Goal: Check status: Check status

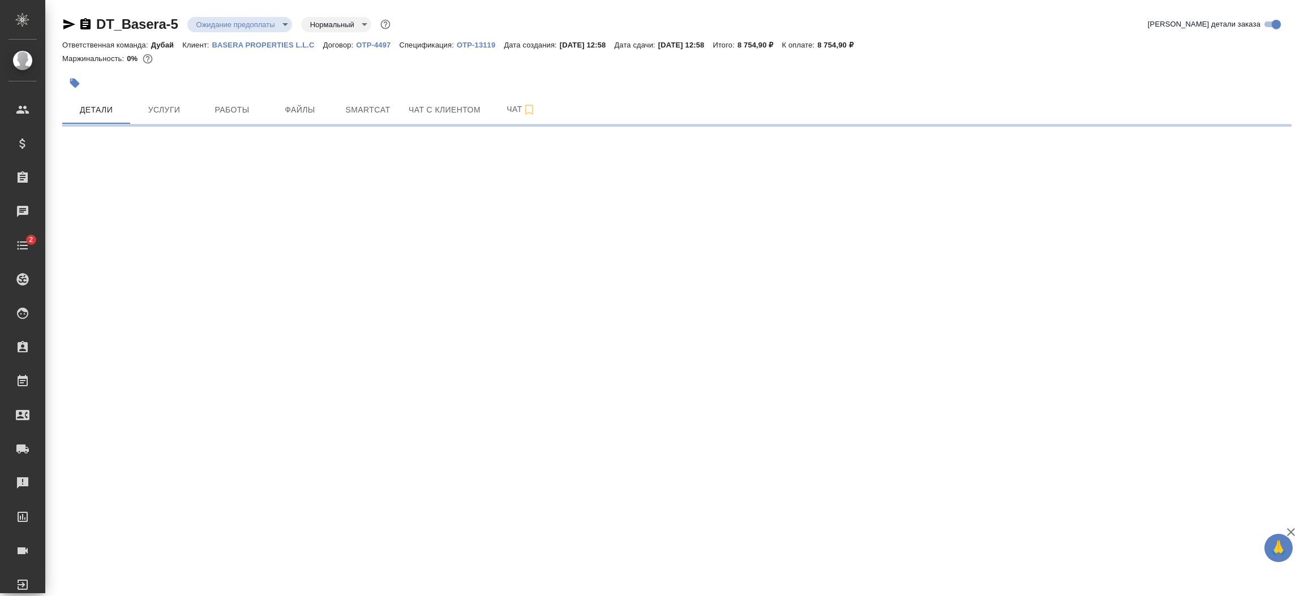
select select "RU"
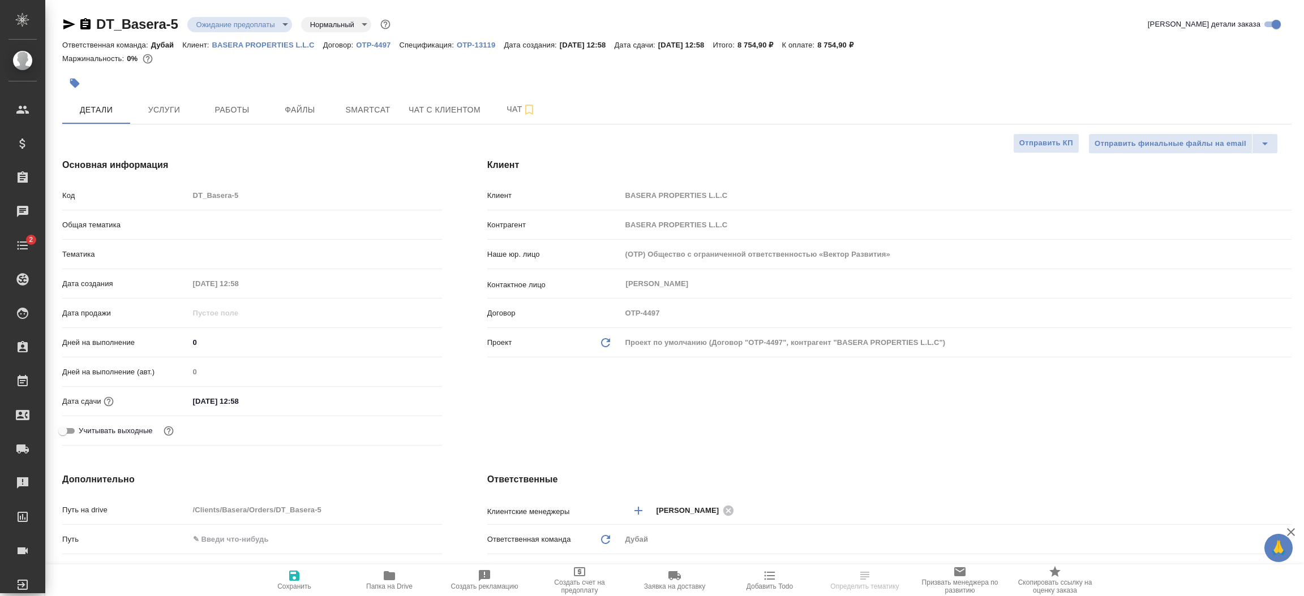
type textarea "x"
click at [753, 433] on div "Клиент Клиент BASERA PROPERTIES L.L.C Контрагент BASERA PROPERTIES L.L.C Наше ю…" at bounding box center [889, 304] width 849 height 337
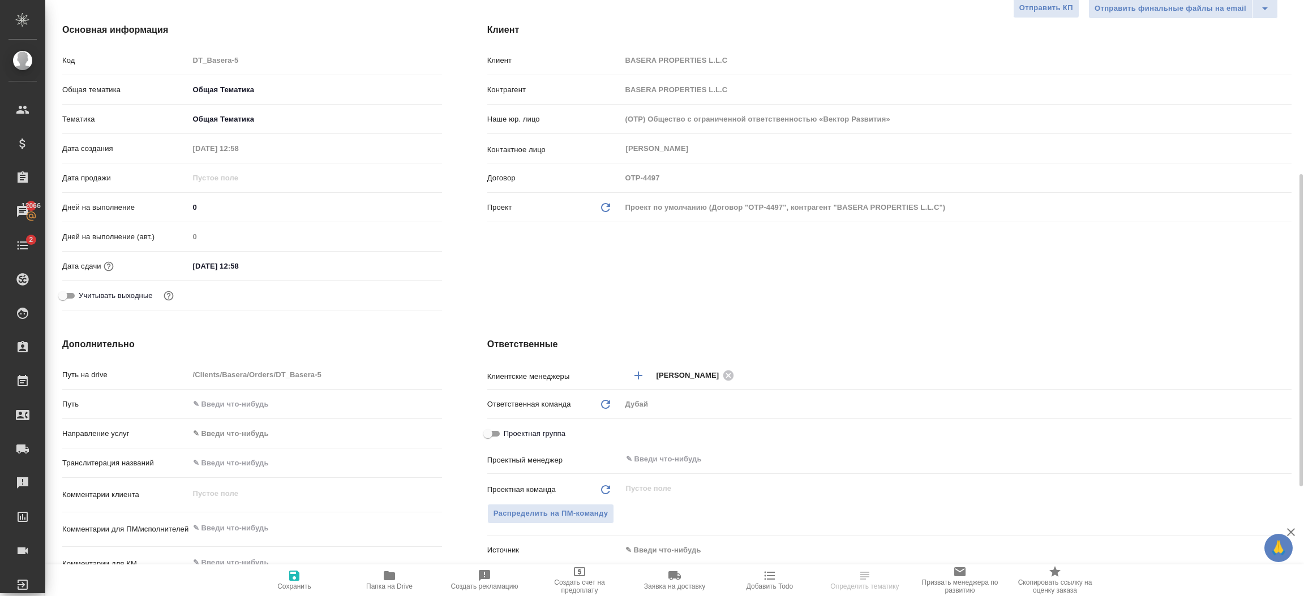
scroll to position [203, 0]
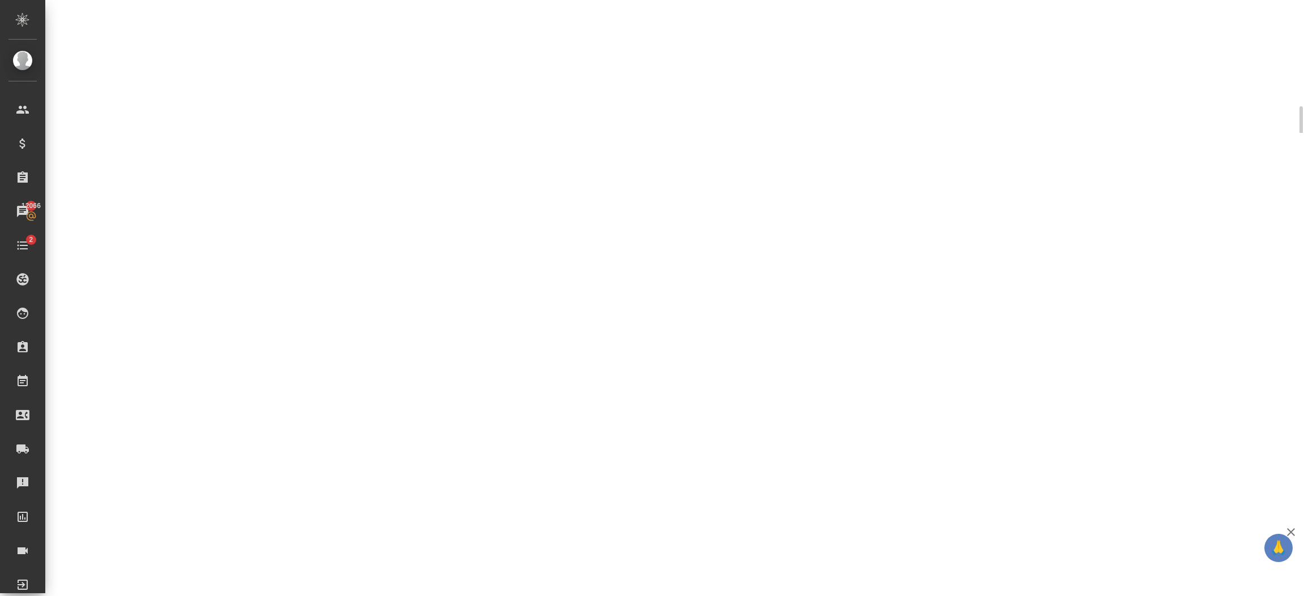
select select "RU"
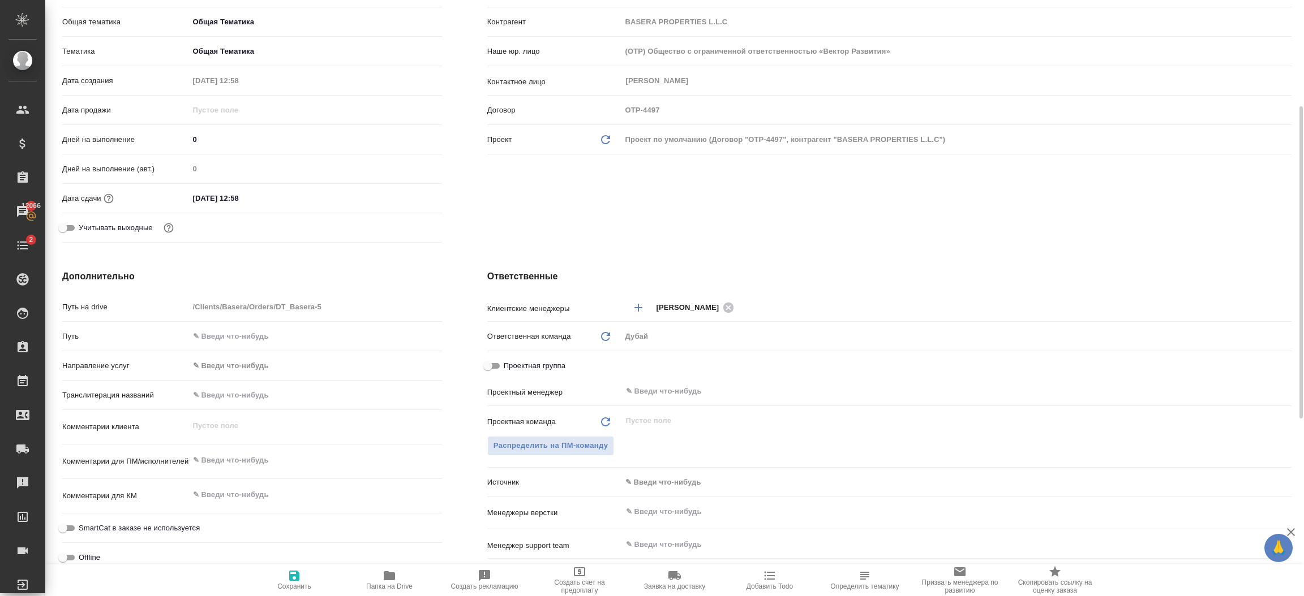
type textarea "x"
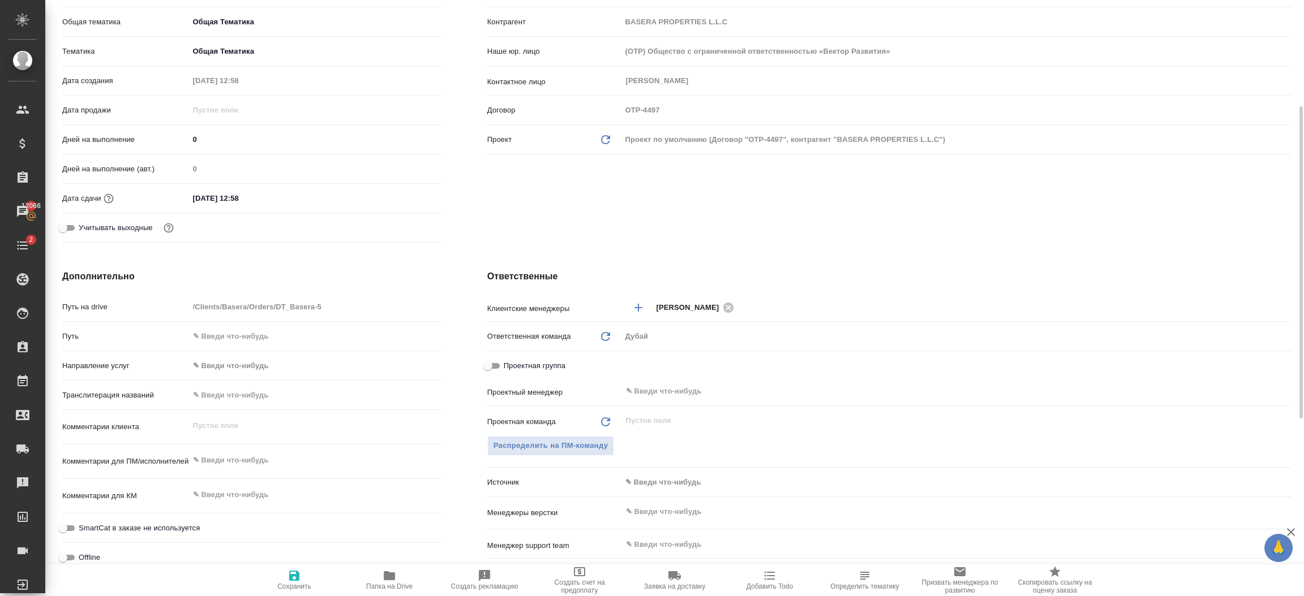
type textarea "x"
